Goal: Transaction & Acquisition: Purchase product/service

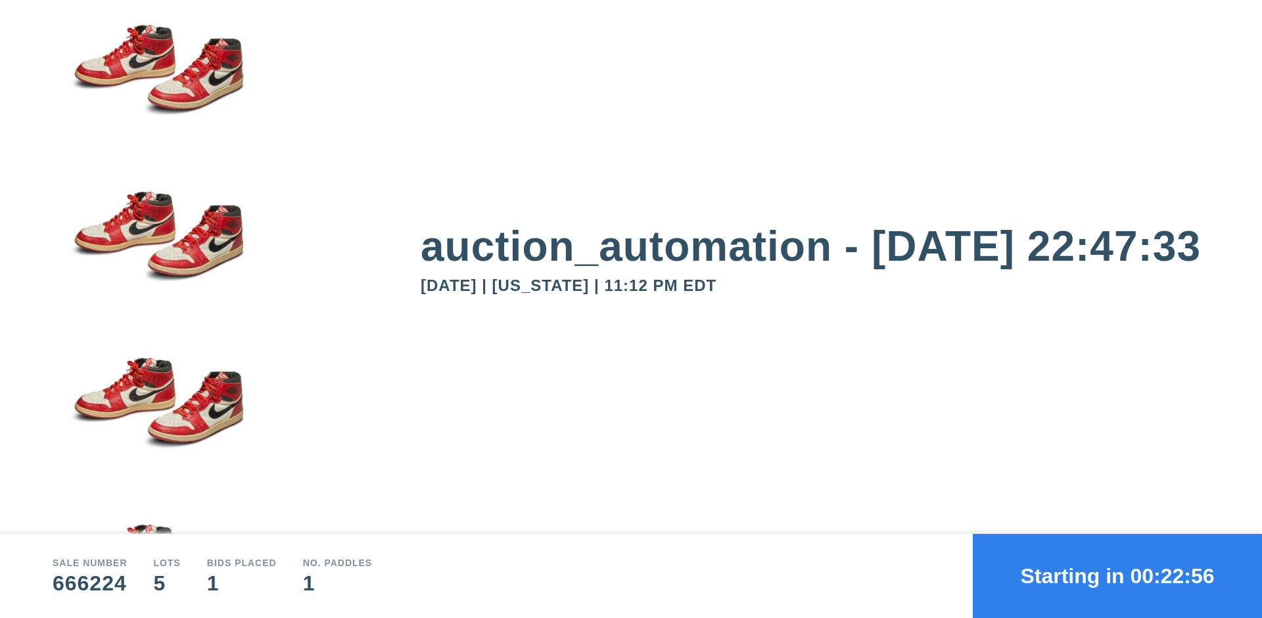
click at [1117, 576] on button "Starting in 00:22:56" at bounding box center [1117, 576] width 289 height 84
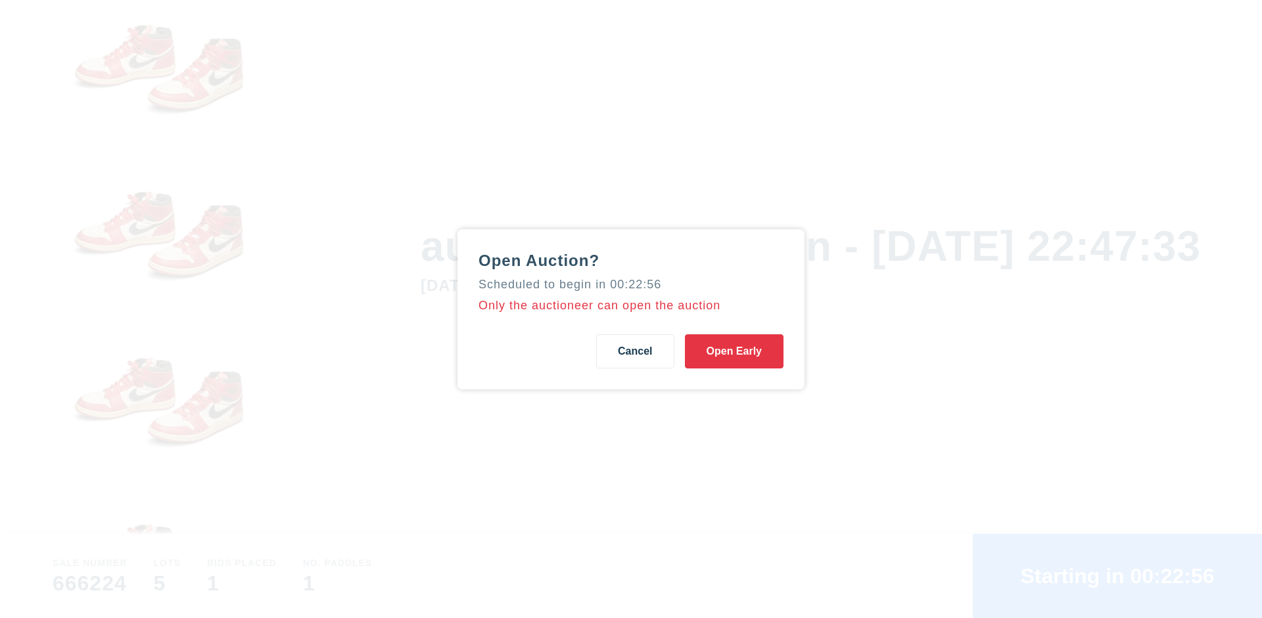
click at [734, 351] on button "Open Early" at bounding box center [734, 351] width 99 height 34
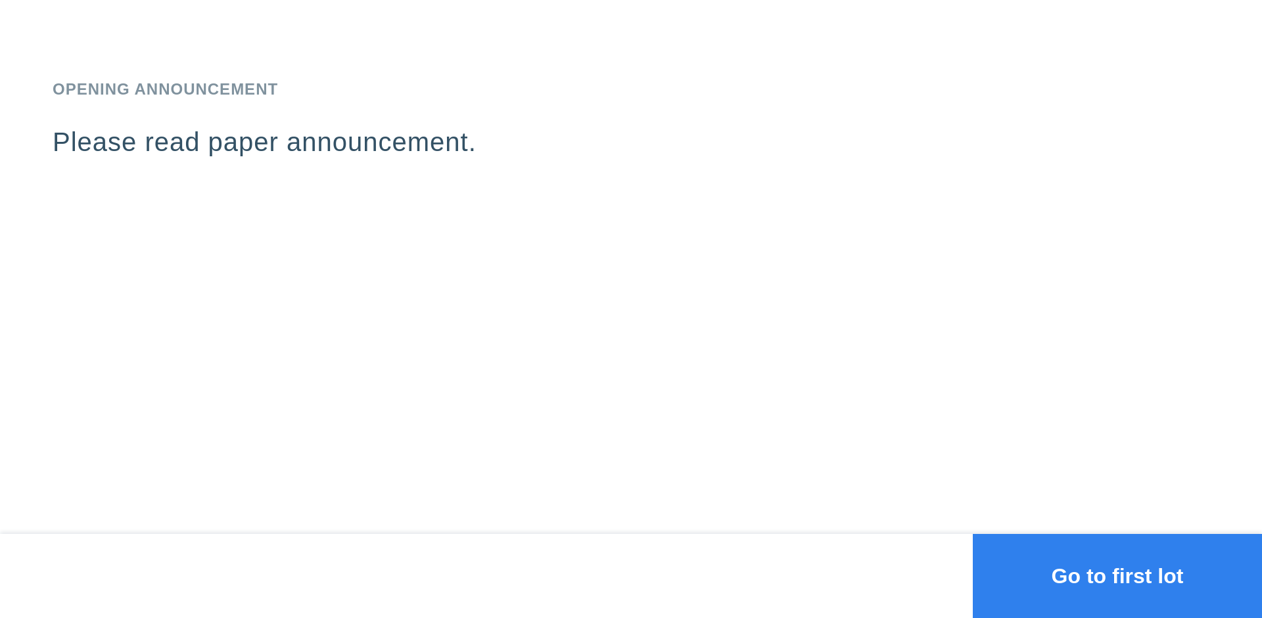
click at [1117, 576] on button "Go to first lot" at bounding box center [1117, 576] width 289 height 84
